Goal: Transaction & Acquisition: Purchase product/service

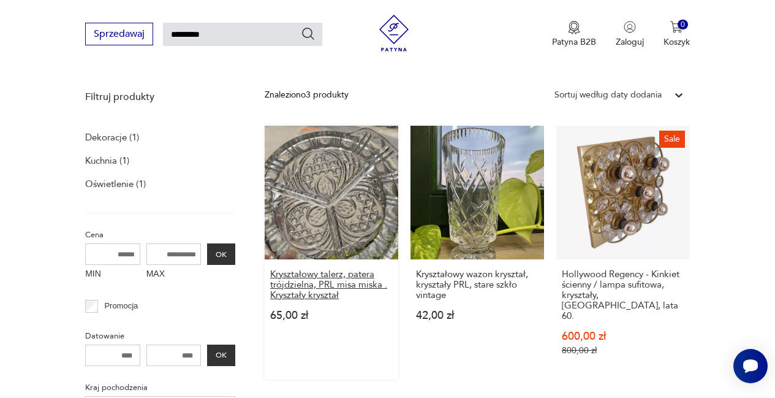
scroll to position [122, 0]
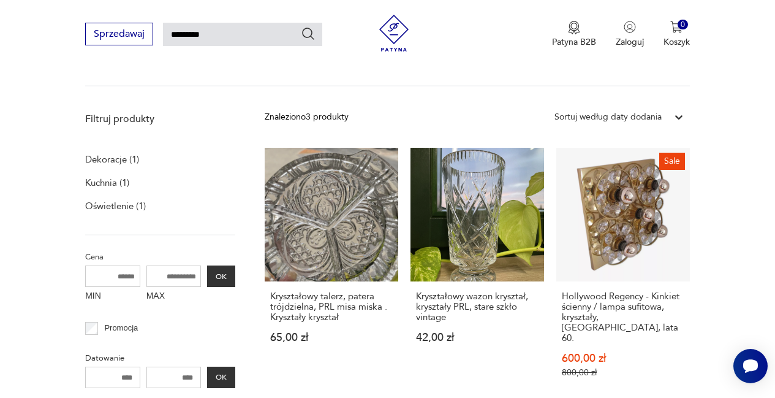
click at [95, 168] on p "Dekoracje (1)" at bounding box center [112, 159] width 54 height 17
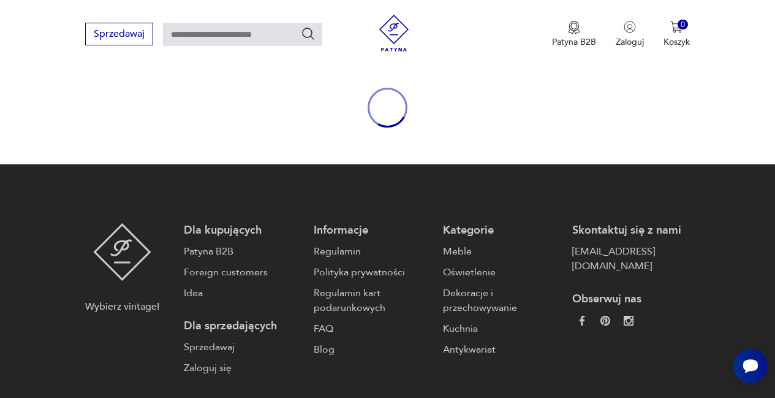
type input "*********"
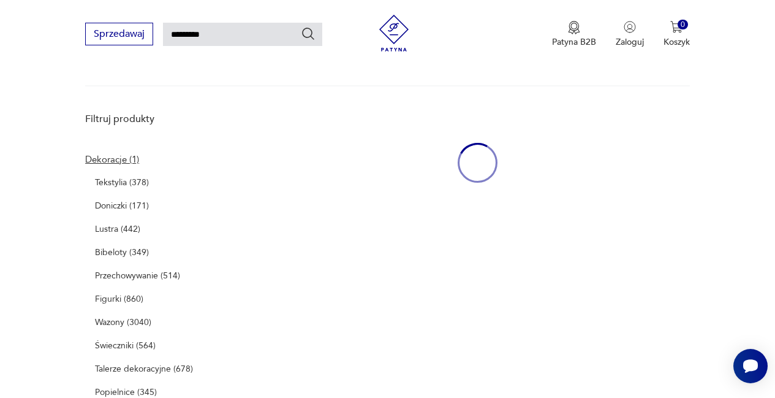
scroll to position [107, 0]
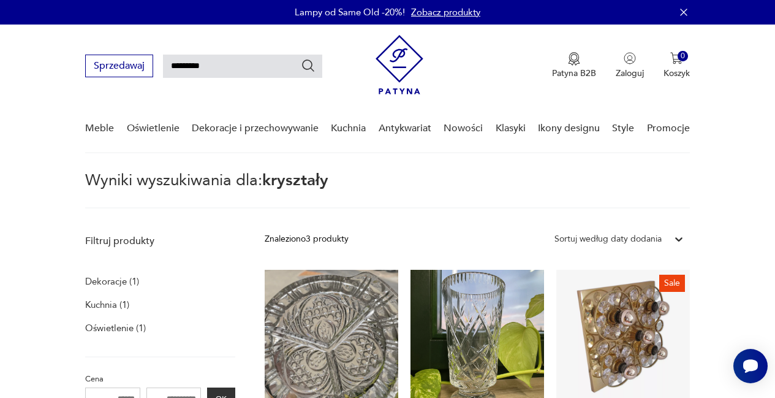
scroll to position [123, 0]
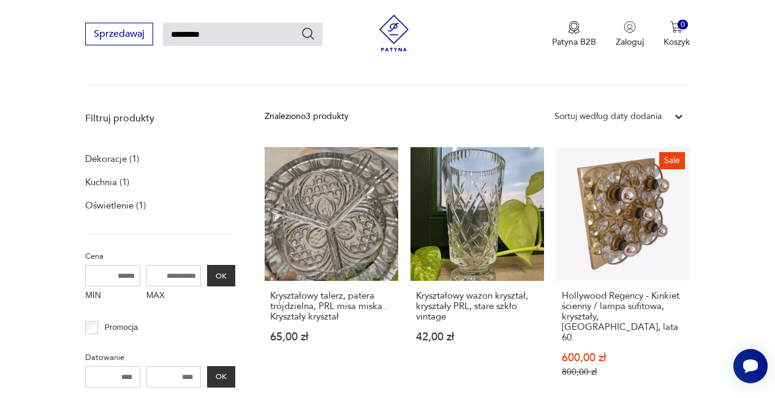
click at [683, 119] on icon at bounding box center [678, 117] width 7 height 4
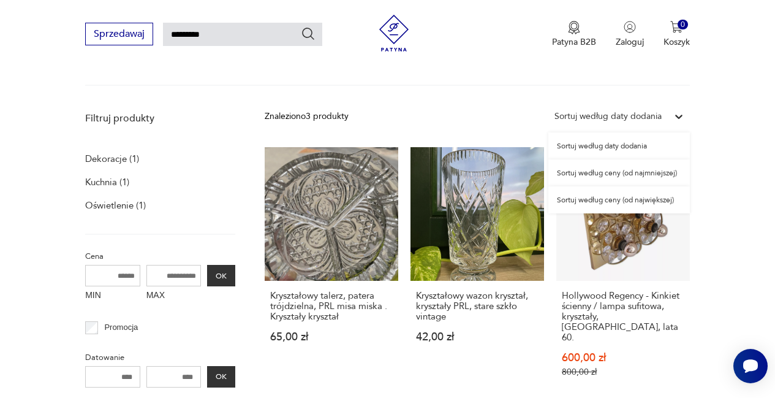
click at [673, 186] on div "Sortuj według ceny (od najmniejszej)" at bounding box center [619, 172] width 142 height 27
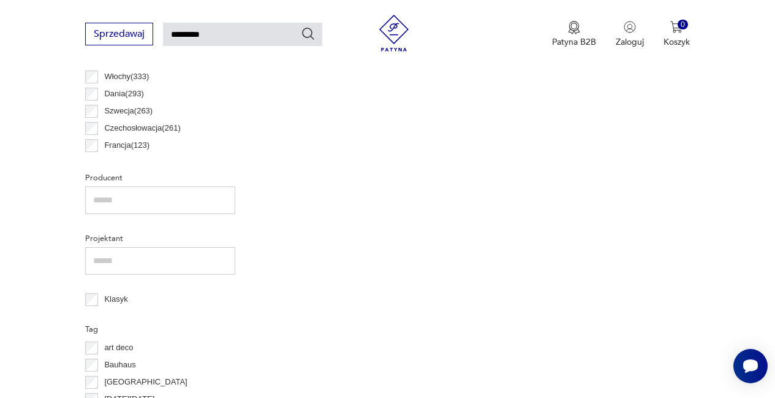
scroll to position [428, 0]
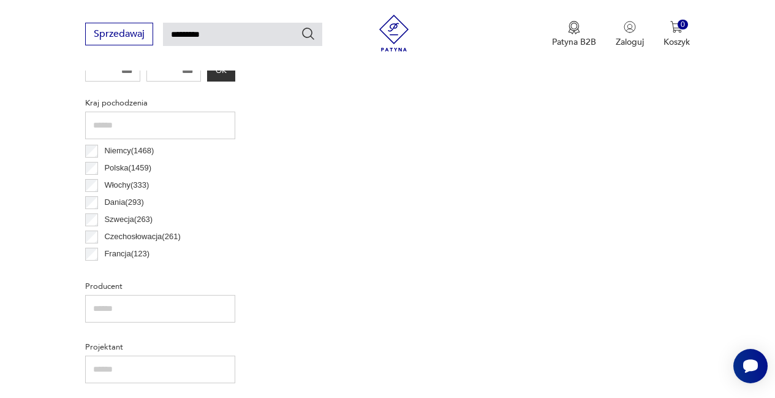
click at [120, 175] on p "Polska ( 1459 )" at bounding box center [127, 167] width 47 height 13
